Goal: Information Seeking & Learning: Find specific fact

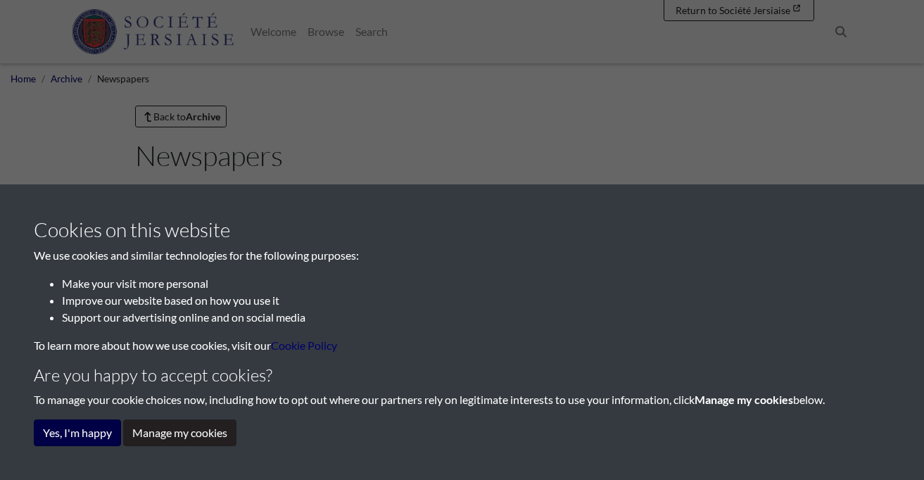
click at [81, 440] on button "Yes, I'm happy" at bounding box center [77, 433] width 87 height 27
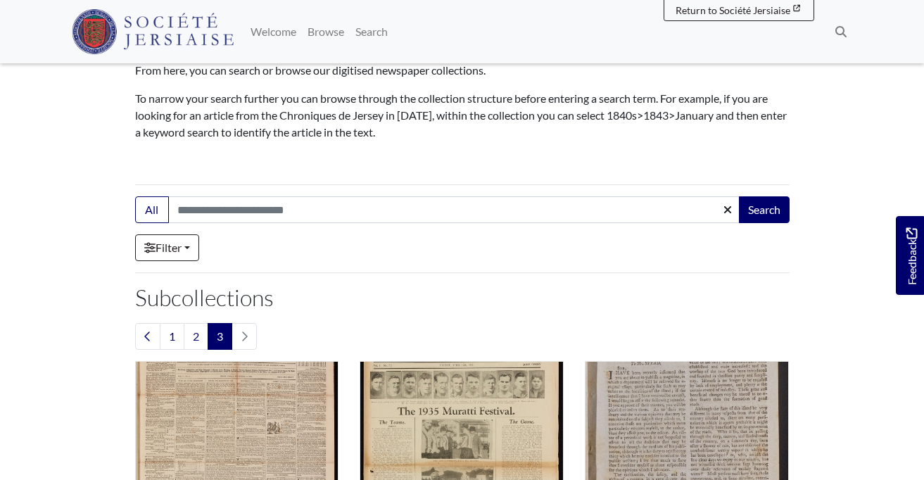
scroll to position [139, 0]
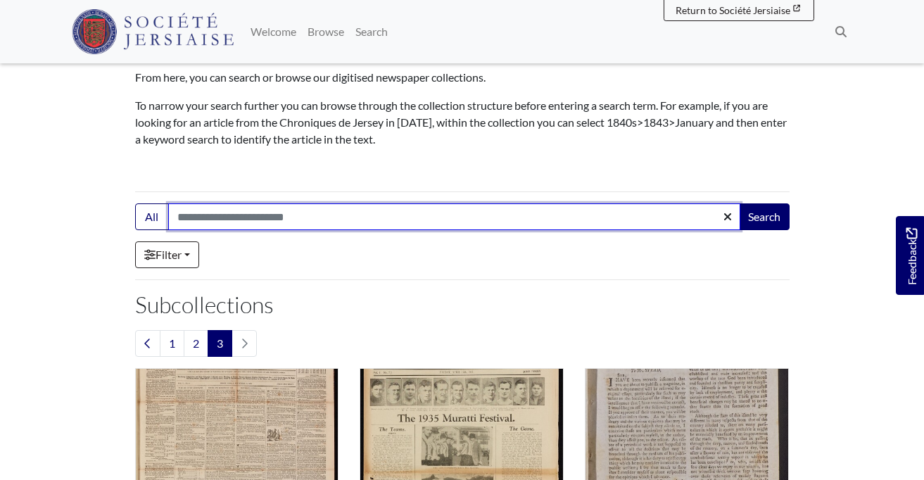
click at [248, 219] on input "Search:" at bounding box center [454, 216] width 572 height 27
type input "**********"
click at [763, 217] on button "Search" at bounding box center [764, 216] width 51 height 27
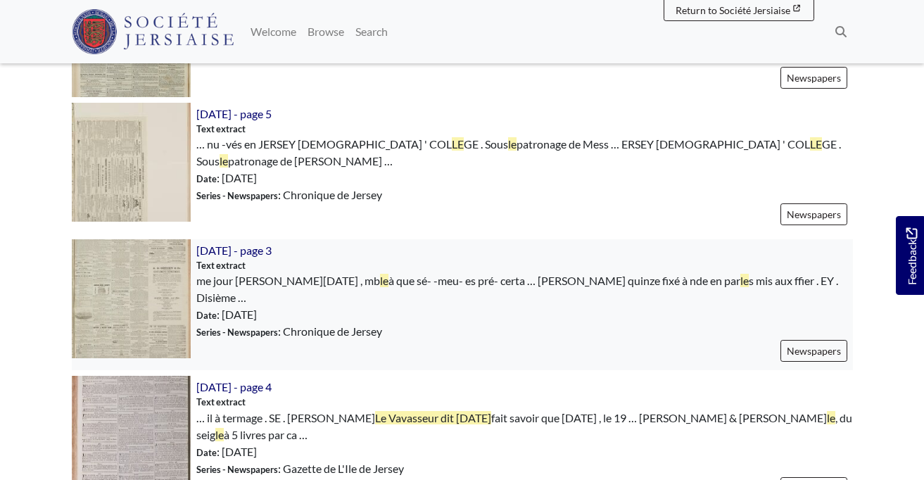
scroll to position [2000, 0]
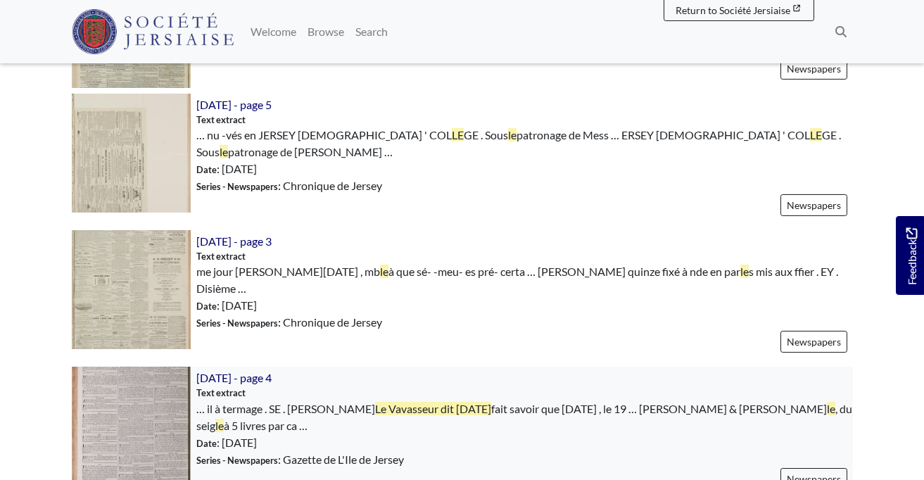
click at [119, 367] on img at bounding box center [131, 426] width 119 height 119
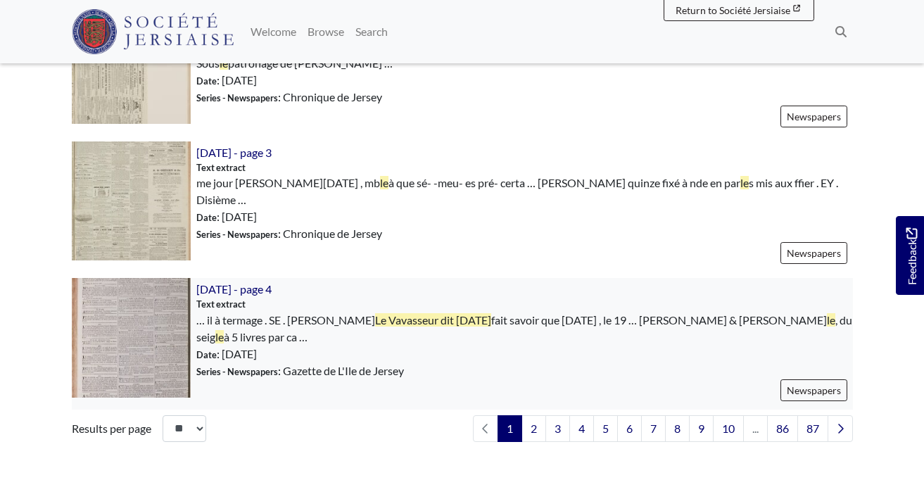
scroll to position [2094, 0]
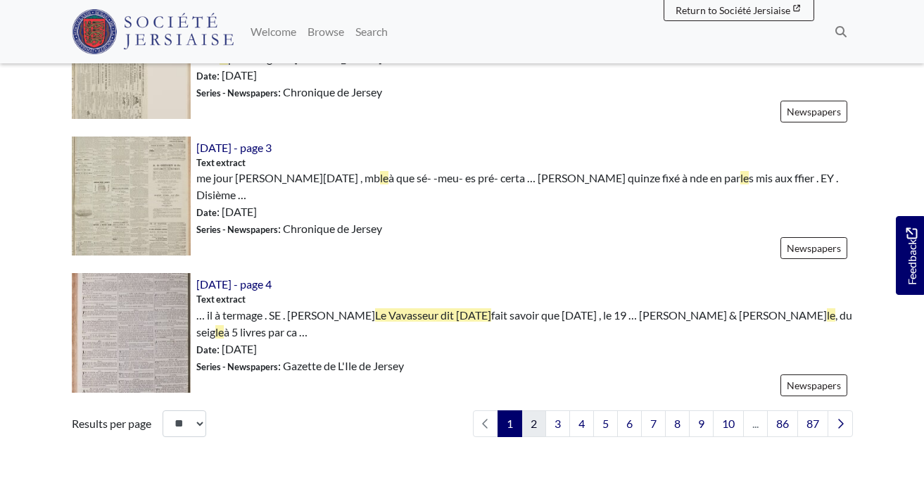
click at [529, 410] on link "2" at bounding box center [534, 423] width 25 height 27
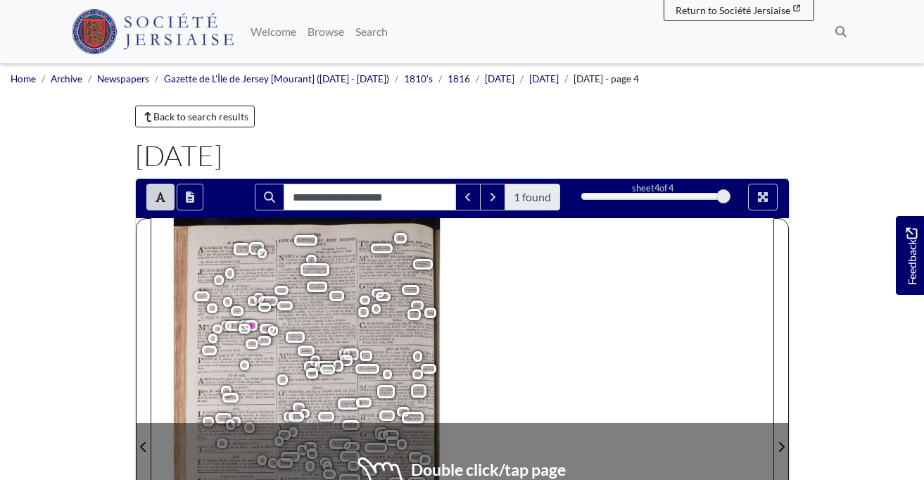
click at [600, 380] on div "A vendre , Ala Corderie de Winter & Nicolle , du seigle à 5 livres par cabot ; …" at bounding box center [462, 438] width 622 height 440
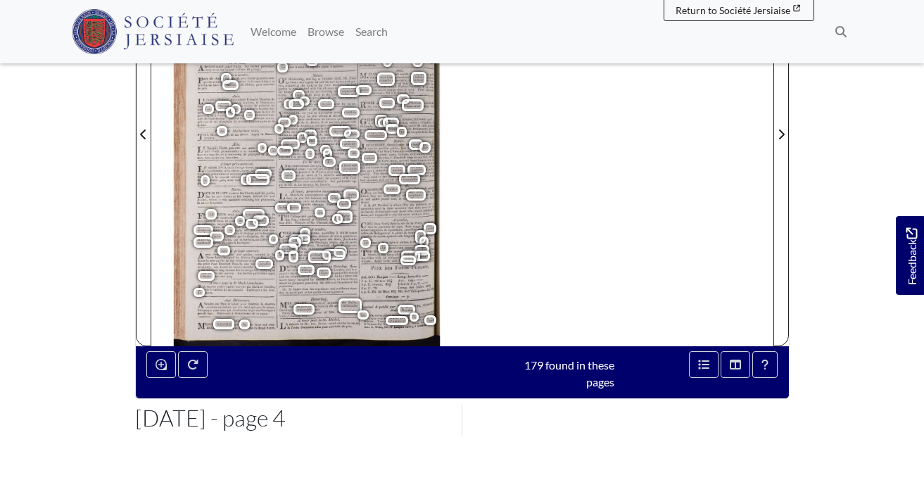
scroll to position [315, 0]
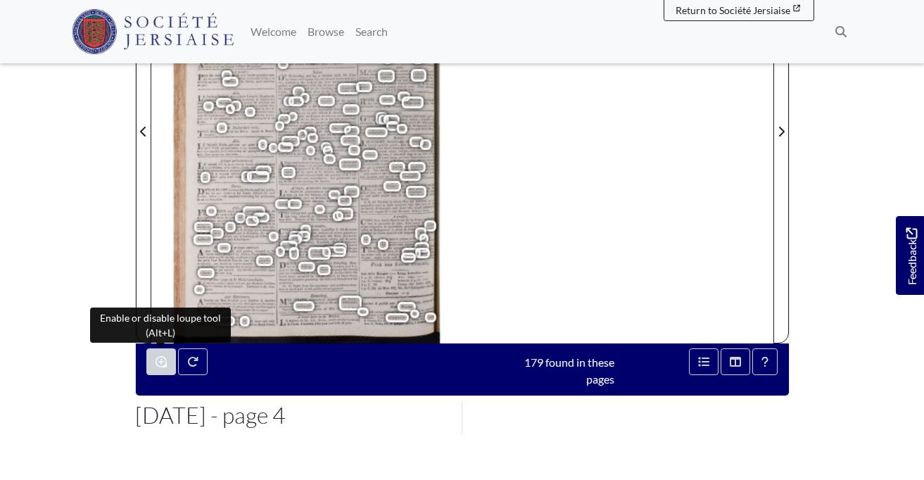
click at [159, 363] on icon "Enable or disable loupe tool (Alt+L)" at bounding box center [161, 361] width 11 height 11
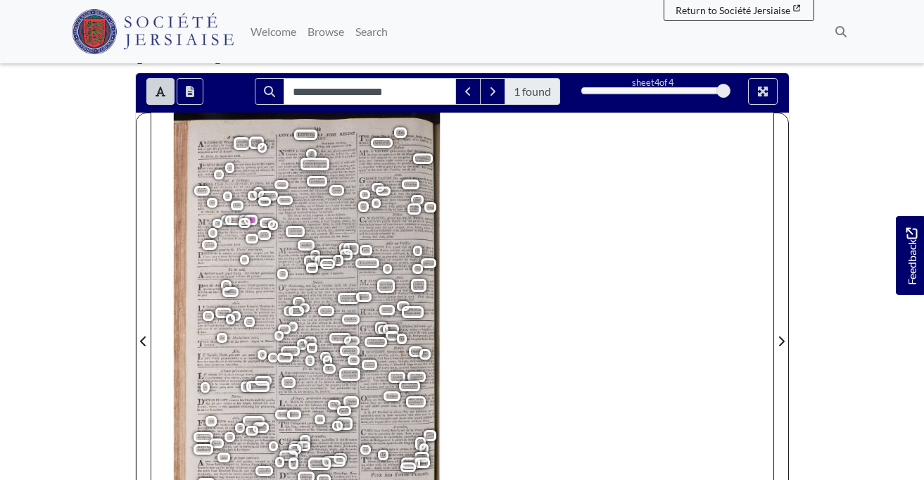
scroll to position [107, 0]
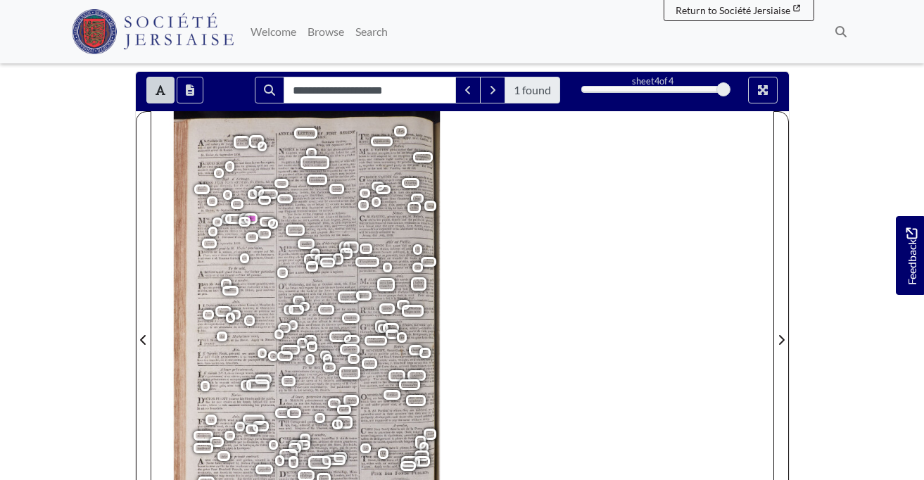
click at [252, 216] on span "Noel" at bounding box center [265, 218] width 34 height 5
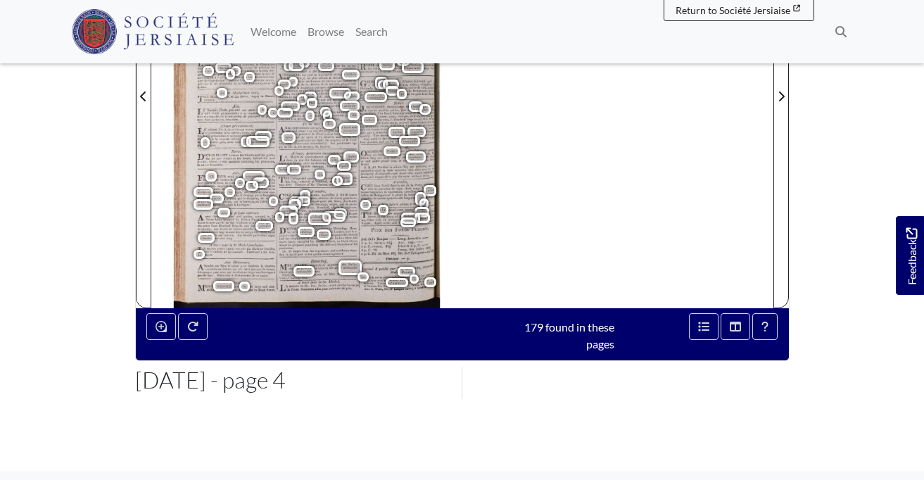
scroll to position [357, 0]
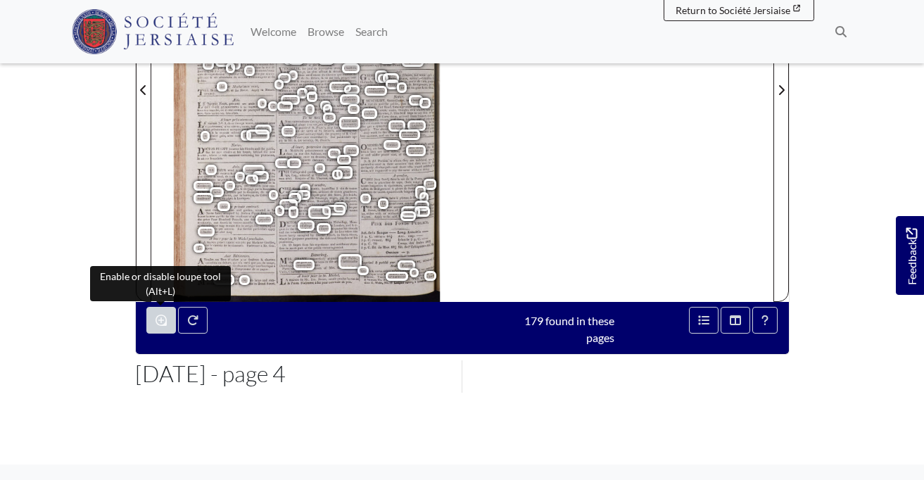
click at [154, 325] on button "Enable or disable loupe tool (Alt+L)" at bounding box center [161, 320] width 30 height 27
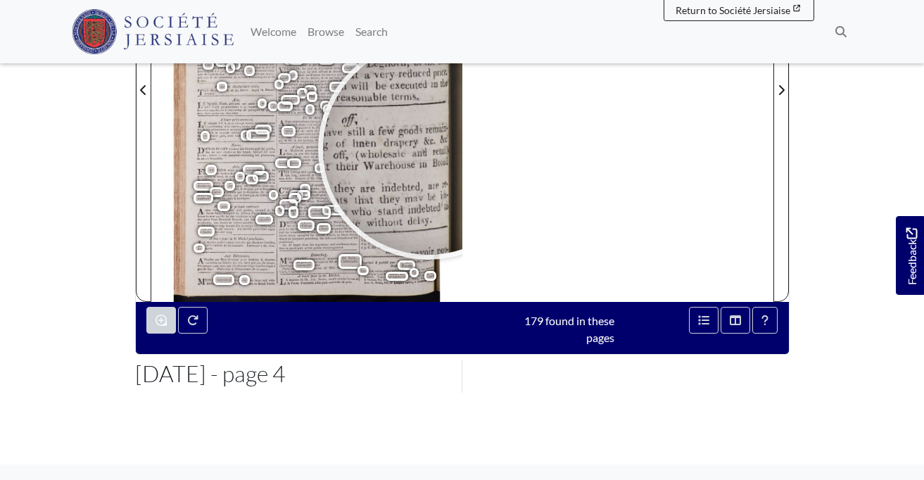
drag, startPoint x: 506, startPoint y: 157, endPoint x: 429, endPoint y: 149, distance: 77.8
click at [429, 149] on div "A vendre , Ala Corderie de Winter & Nicolle , du seigle à 5 livres par cabot ; …" at bounding box center [462, 81] width 622 height 440
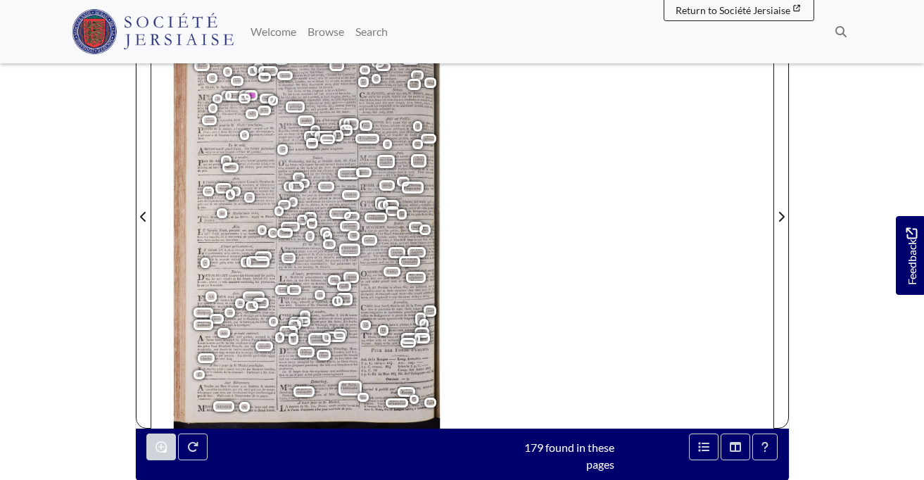
scroll to position [217, 0]
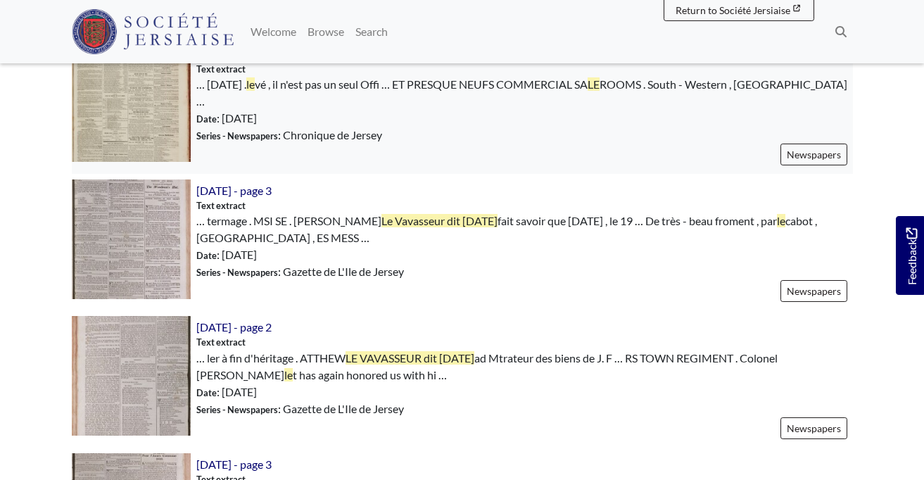
scroll to position [496, 0]
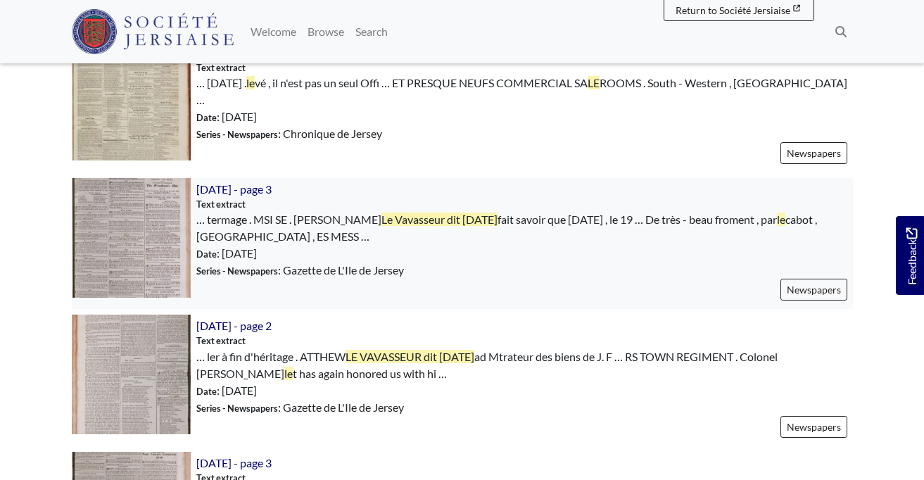
click at [120, 203] on img at bounding box center [131, 237] width 119 height 119
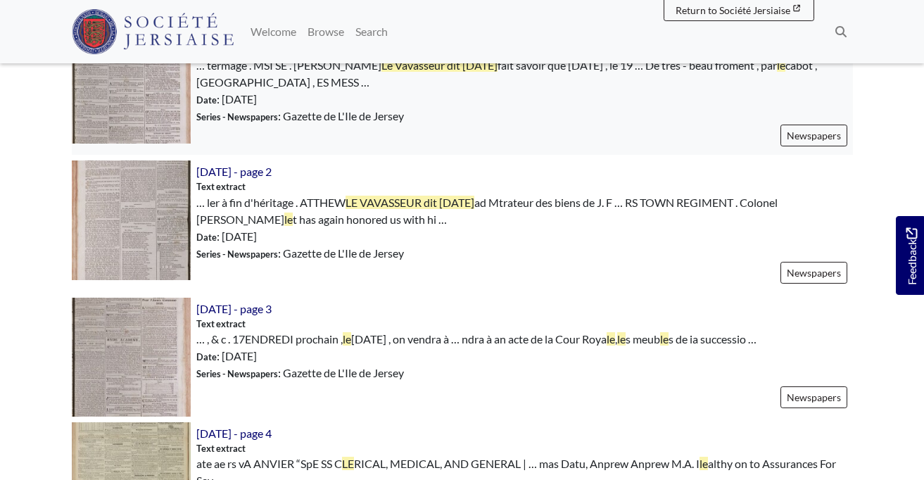
scroll to position [650, 0]
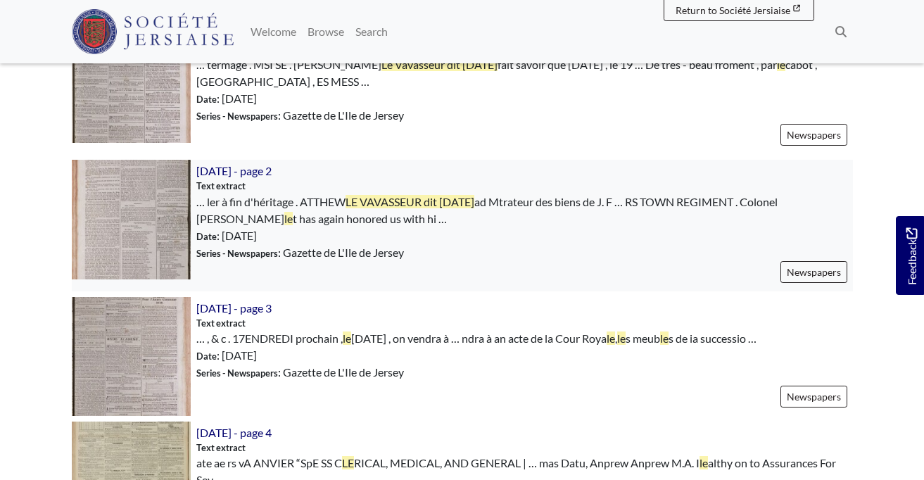
click at [151, 202] on img at bounding box center [131, 219] width 119 height 119
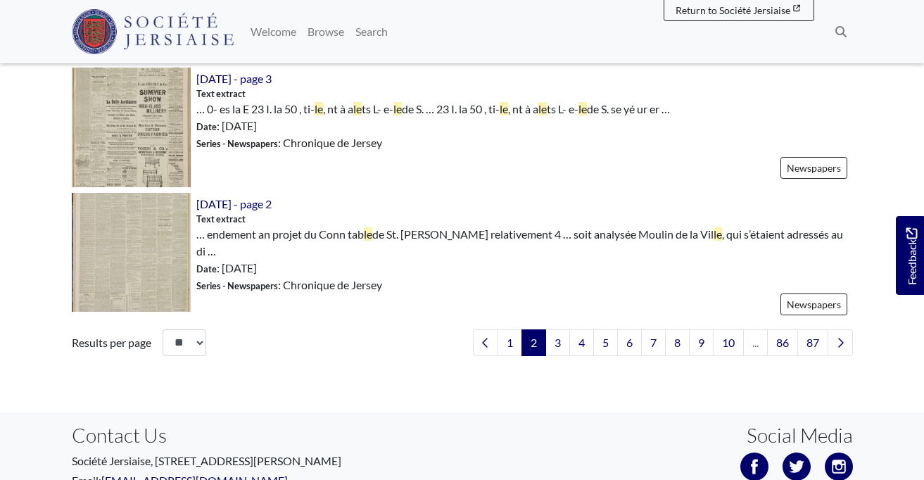
scroll to position [2153, 0]
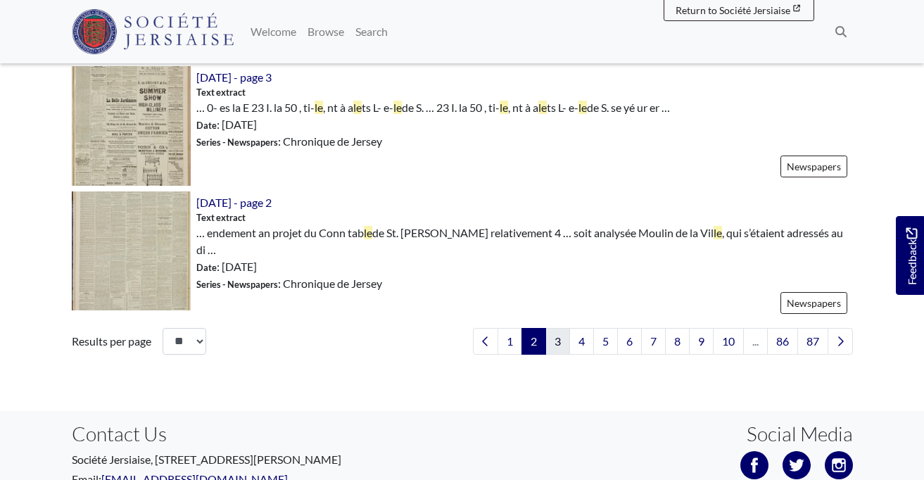
click at [559, 328] on link "3" at bounding box center [558, 341] width 25 height 27
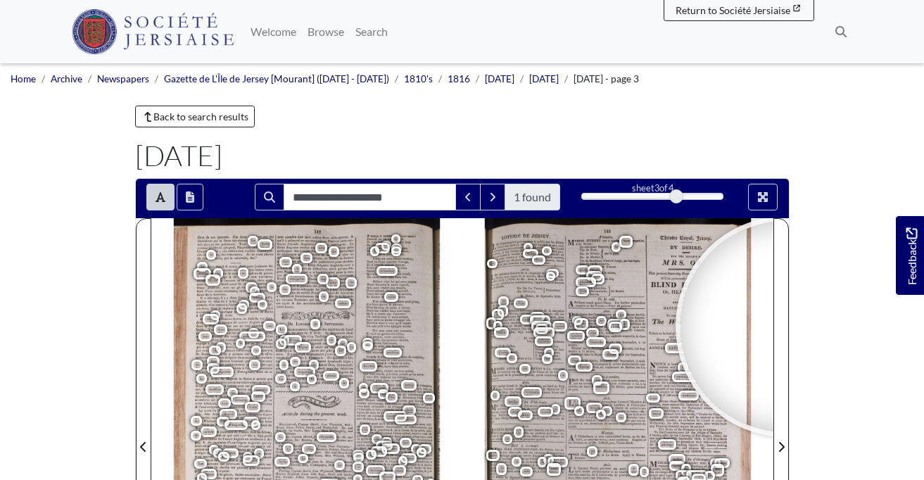
drag, startPoint x: 819, startPoint y: 313, endPoint x: 807, endPoint y: 244, distance: 69.9
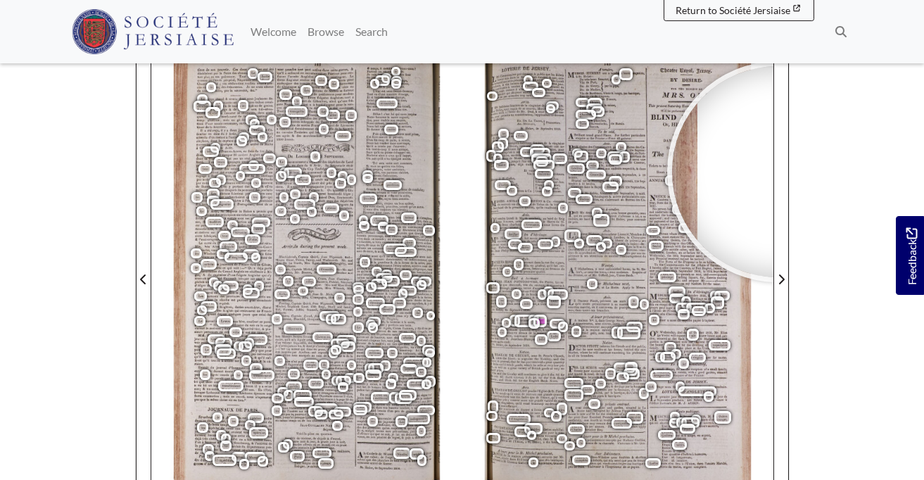
scroll to position [168, 0]
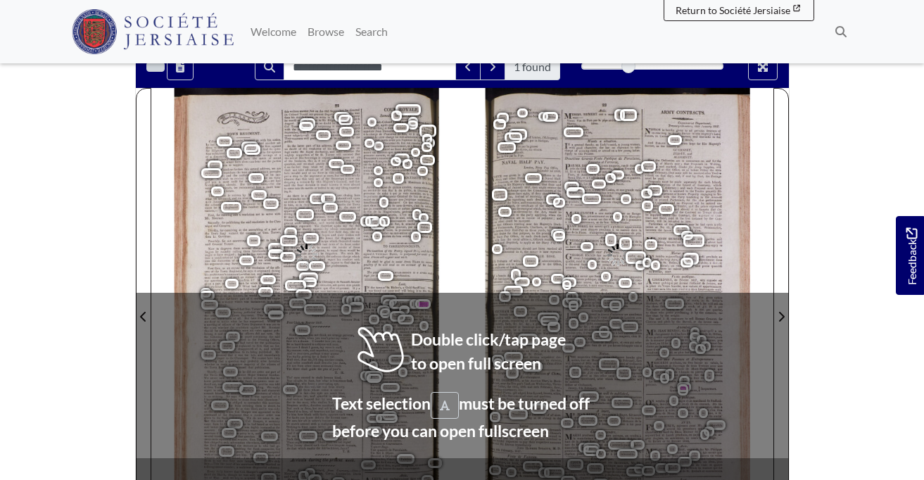
scroll to position [137, 0]
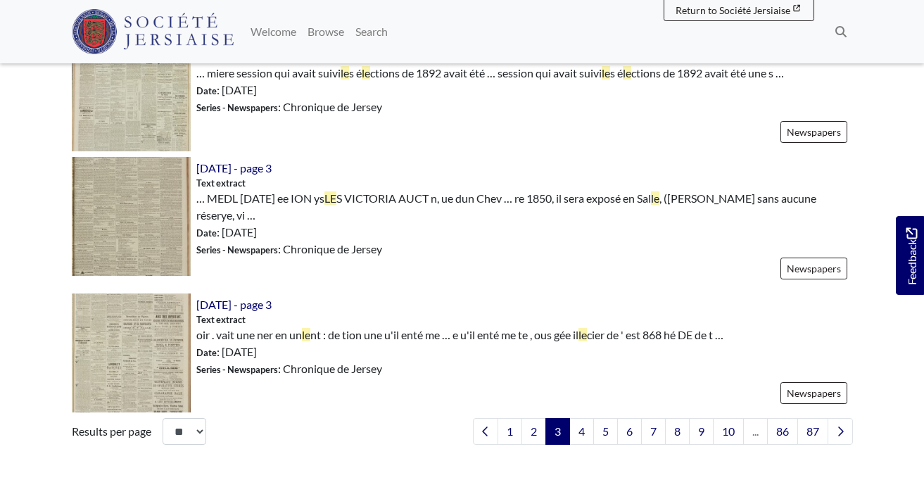
scroll to position [2050, 0]
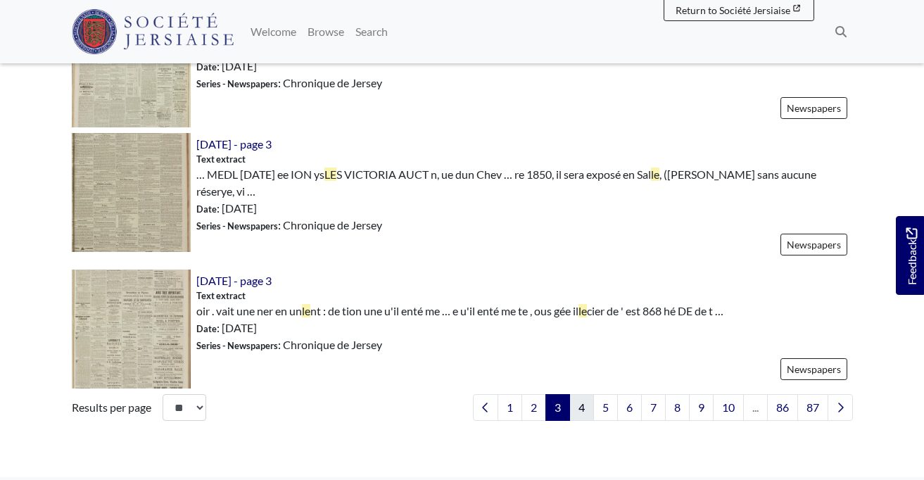
click at [581, 405] on link "4" at bounding box center [581, 407] width 25 height 27
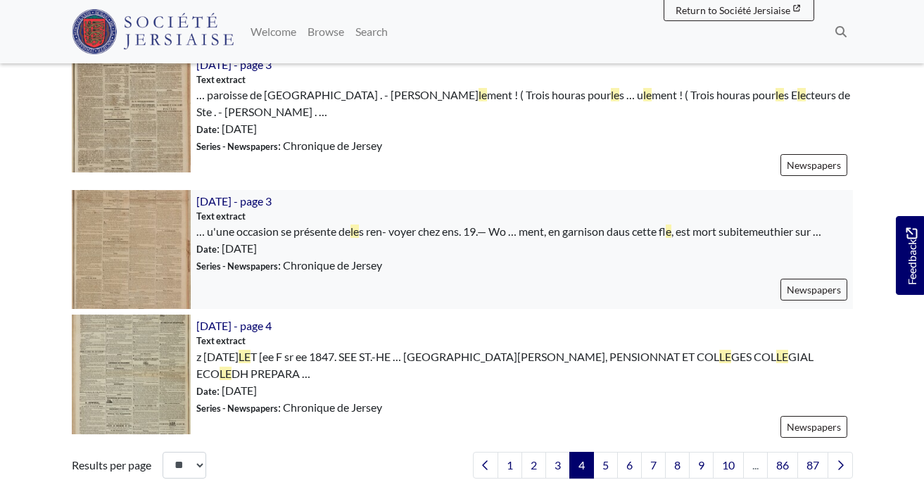
scroll to position [2043, 0]
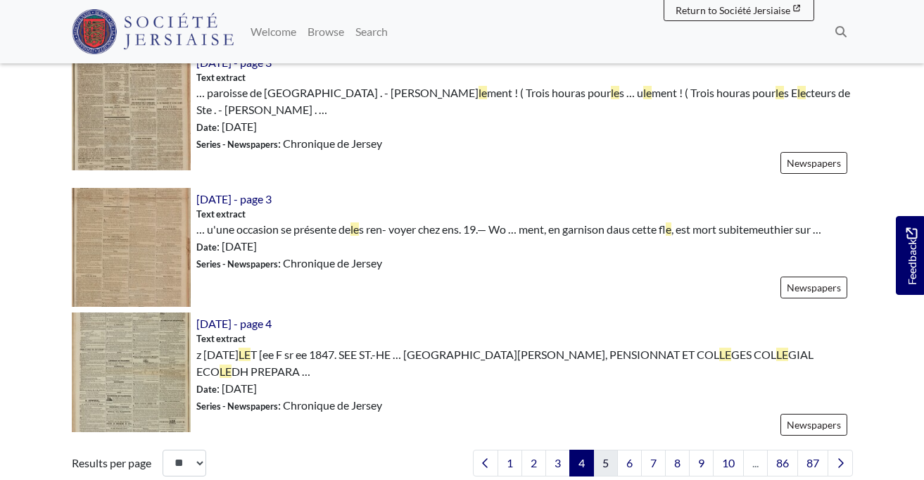
click at [603, 450] on link "5" at bounding box center [605, 463] width 25 height 27
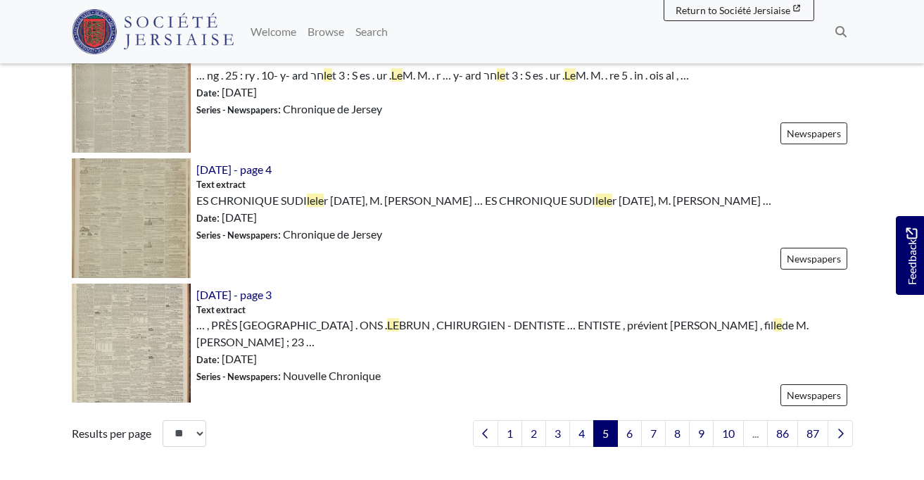
scroll to position [2038, 0]
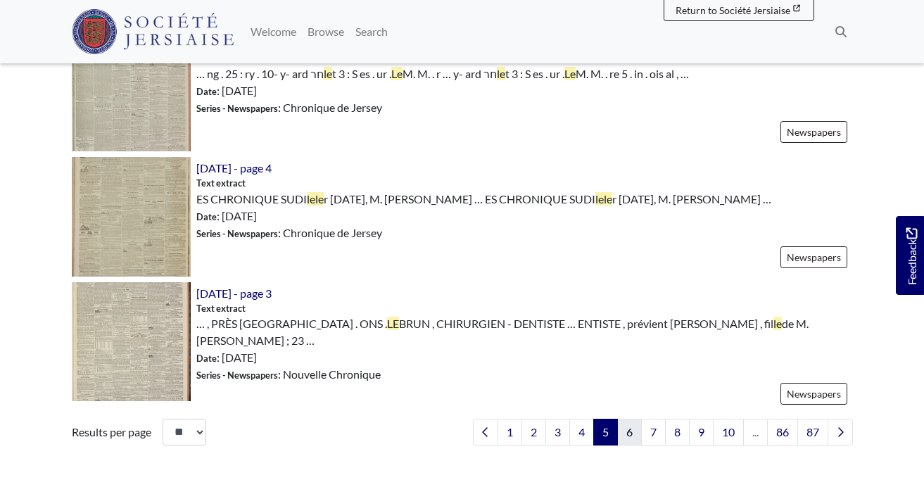
click at [622, 419] on link "6" at bounding box center [629, 432] width 25 height 27
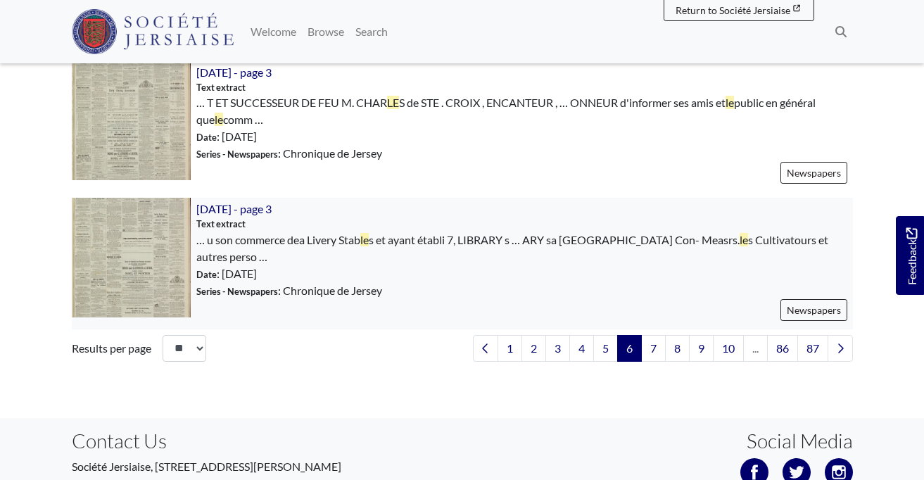
scroll to position [2176, 0]
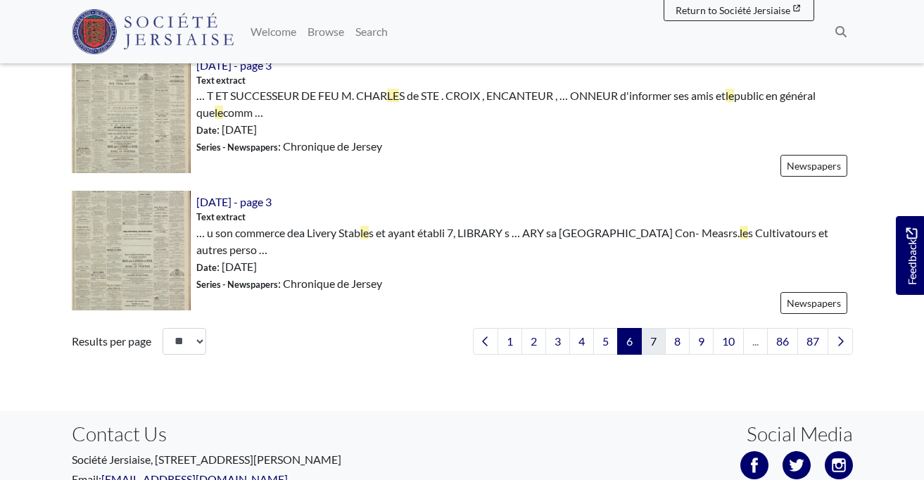
click at [653, 328] on link "7" at bounding box center [653, 341] width 25 height 27
